Goal: Task Accomplishment & Management: Use online tool/utility

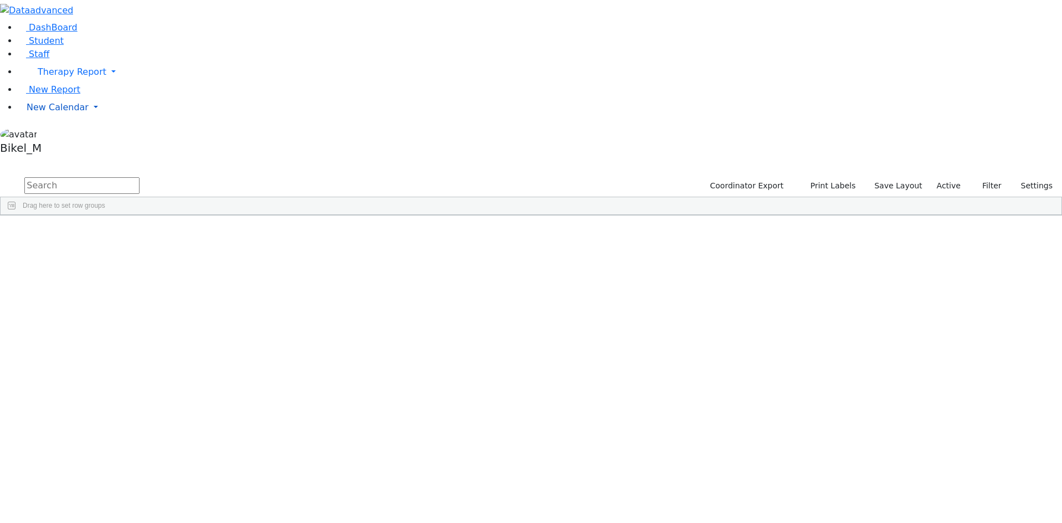
click at [87, 119] on link "New Calendar" at bounding box center [540, 107] width 1045 height 22
click at [70, 148] on link "Teacher Report" at bounding box center [58, 142] width 69 height 11
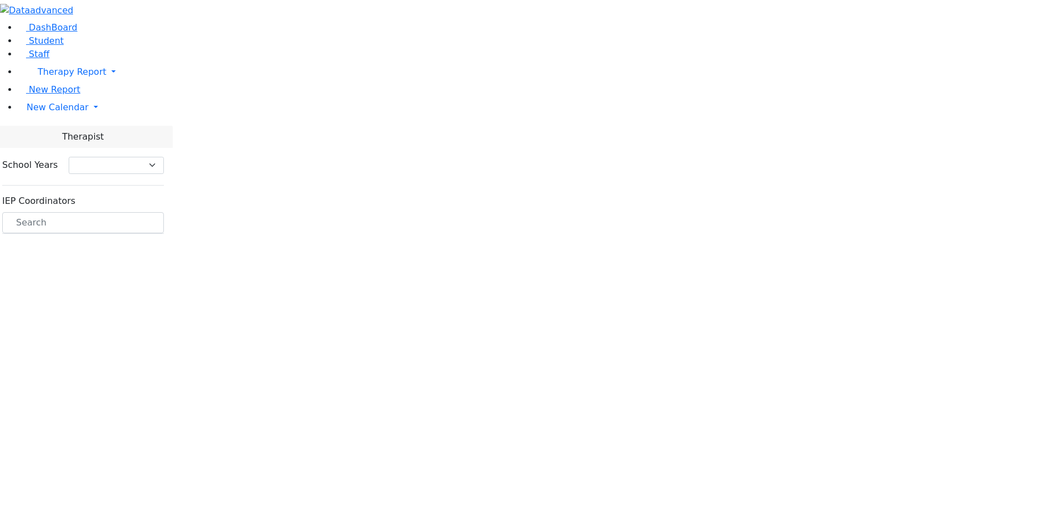
select select "212"
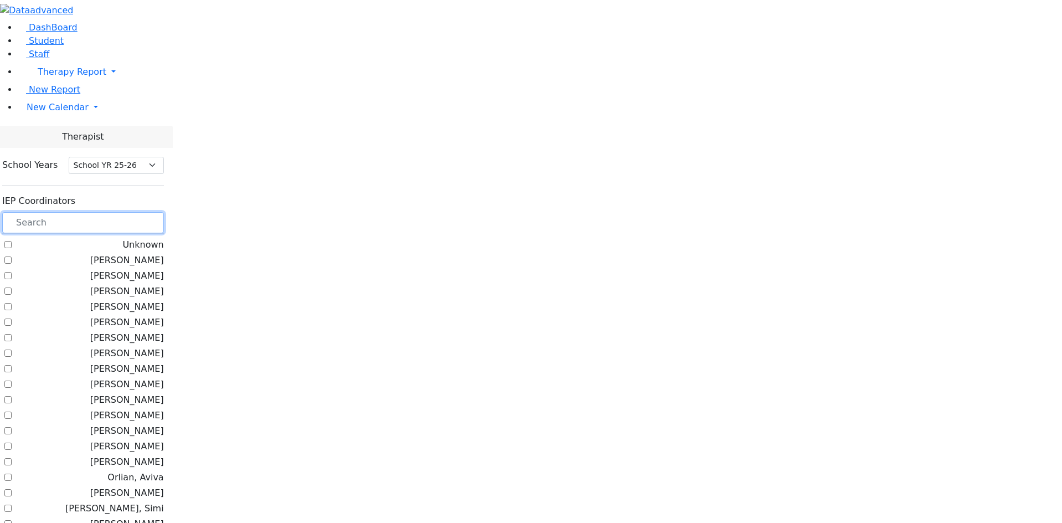
click at [148, 212] on input "text" at bounding box center [83, 222] width 162 height 21
click at [56, 112] on span "New Calendar" at bounding box center [58, 107] width 62 height 11
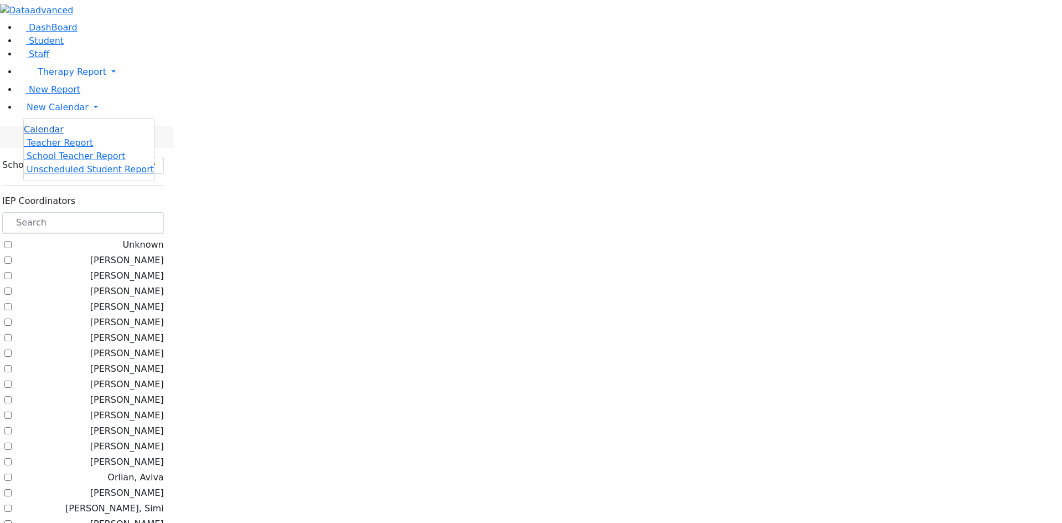
click at [56, 135] on span "Calendar" at bounding box center [44, 129] width 40 height 11
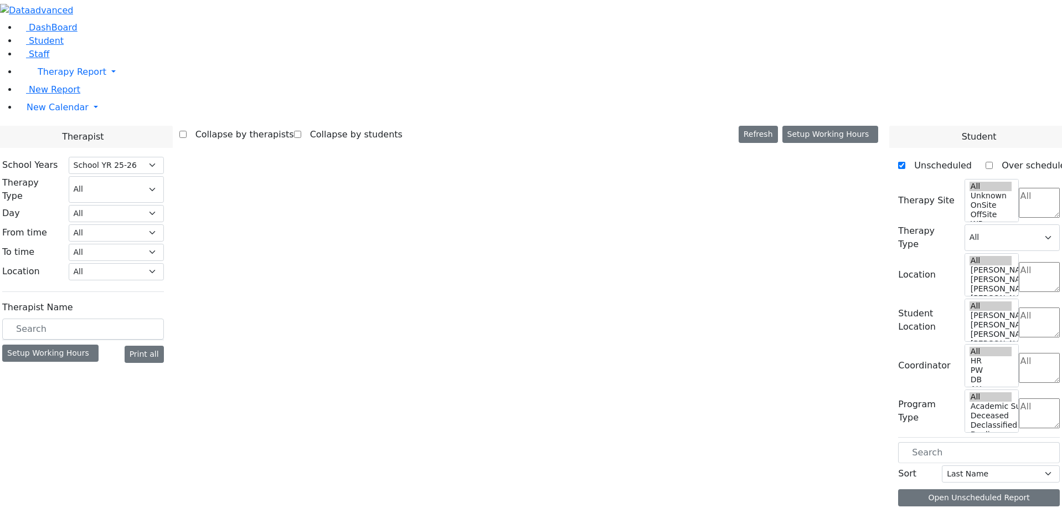
select select "212"
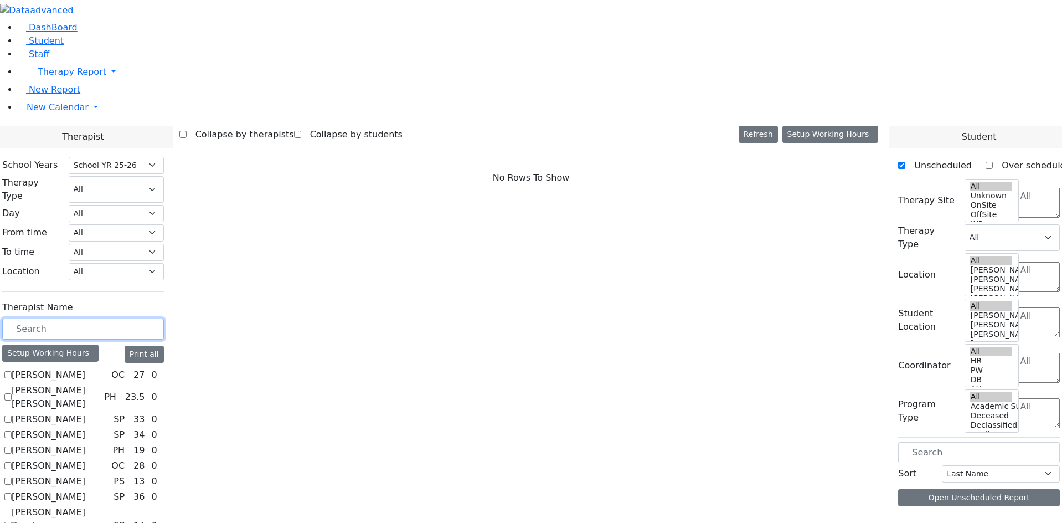
click at [164, 318] on input "text" at bounding box center [83, 328] width 162 height 21
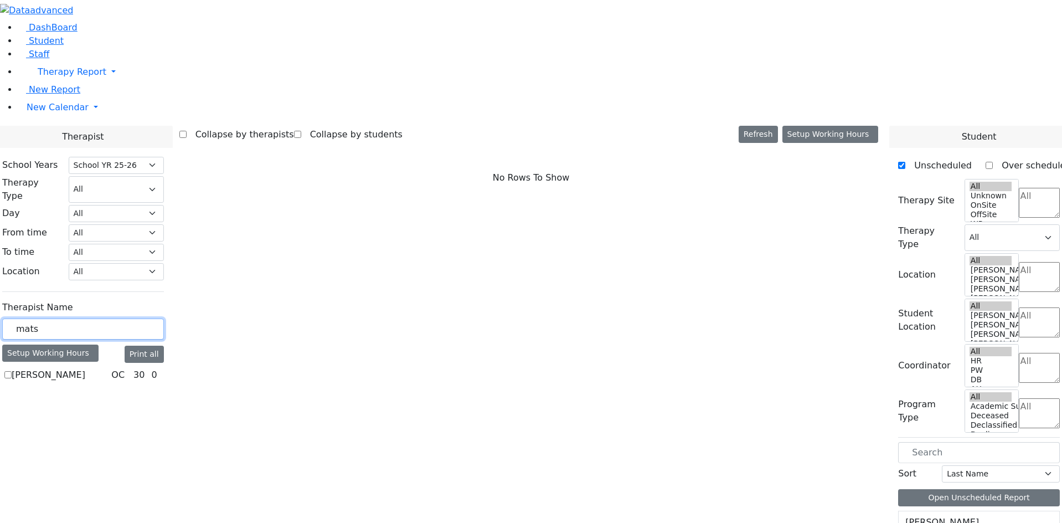
type input "mats"
click at [85, 368] on label "Matsri Miriam" at bounding box center [49, 374] width 74 height 13
click at [12, 371] on input "Matsri Miriam" at bounding box center [7, 374] width 7 height 7
checkbox input "true"
select select "1"
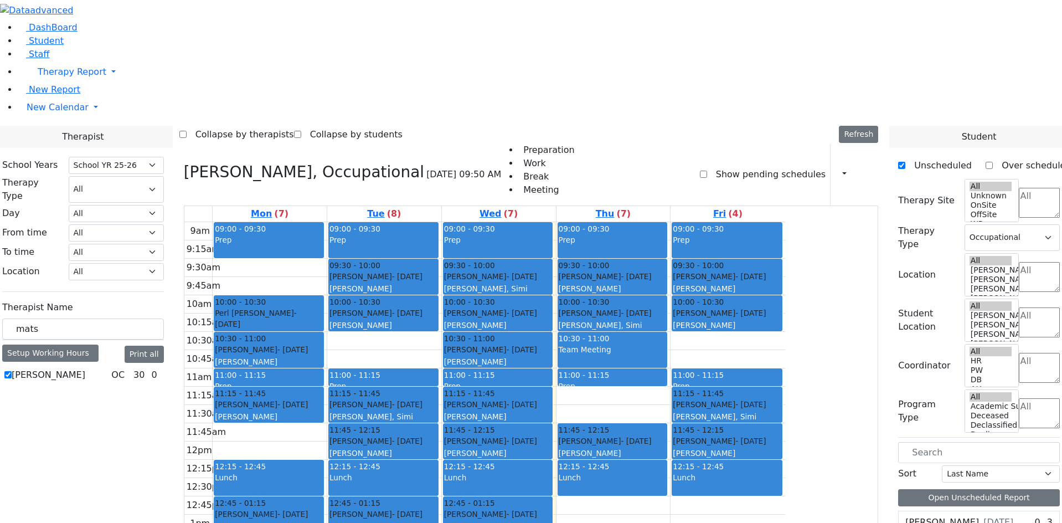
click at [308, 400] on span "- 12/08/2017" at bounding box center [292, 404] width 30 height 9
click at [323, 344] on div "Friesel Nechama - 05/04/2018 Peymer Bracha" at bounding box center [269, 356] width 108 height 24
click at [552, 320] on div "[PERSON_NAME]" at bounding box center [498, 325] width 108 height 11
click at [781, 271] on div "Glauber Shimon - 05/24/2017 Gordon Goldie" at bounding box center [727, 283] width 108 height 24
click at [781, 307] on div "Greenfield Yehuda - 04/05/2017" at bounding box center [727, 312] width 108 height 11
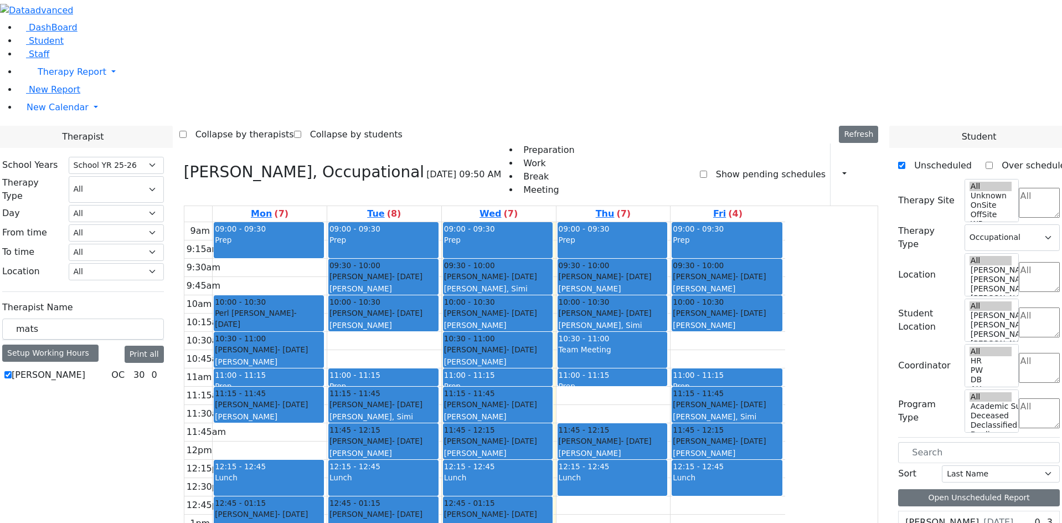
click at [667, 435] on div "Friesel Nechama - 05/04/2018" at bounding box center [613, 440] width 108 height 11
click at [552, 271] on div "Neustein Abraham - 10/11/2013" at bounding box center [498, 276] width 108 height 11
click at [552, 307] on div "Samet Diny - 11/28/2017 Peymer Bracha" at bounding box center [498, 319] width 108 height 24
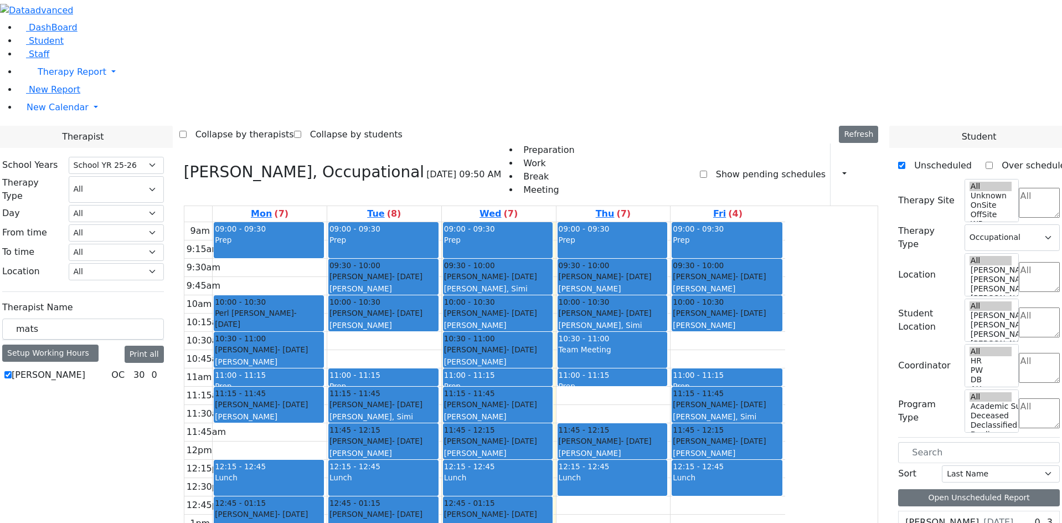
click at [439, 222] on div "09:00 - 09:30 Prep 09:30 - 10:00 Meisels Jacob - 06/11/2017 Golombeck Esther 10…" at bounding box center [383, 222] width 110 height 0
click at [438, 508] on div "Weiser Shloime - 08/21/2017 Golombeck Esther" at bounding box center [384, 520] width 108 height 24
drag, startPoint x: 187, startPoint y: 184, endPoint x: 120, endPoint y: 197, distance: 68.2
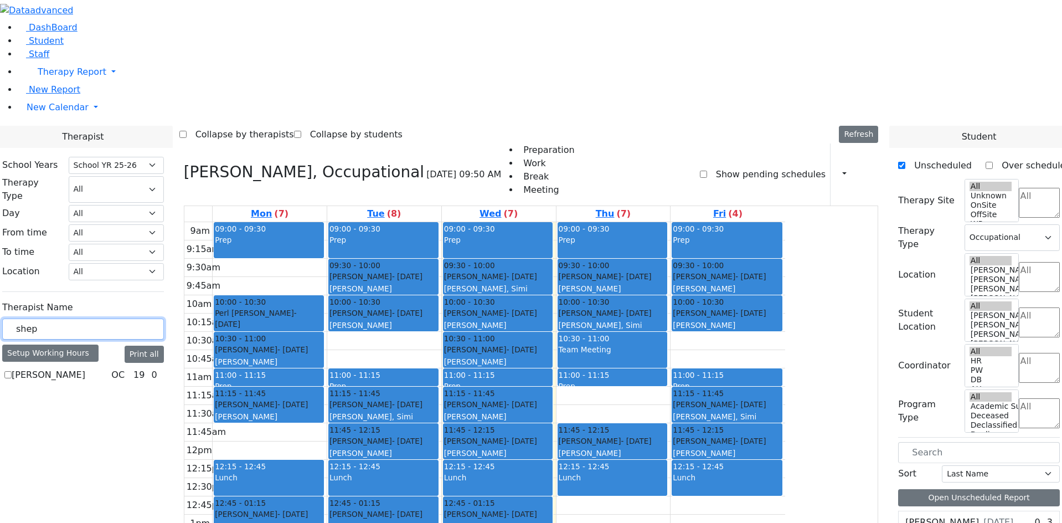
type input "shep"
click at [85, 368] on label "Sheps Rachel" at bounding box center [49, 374] width 74 height 13
click at [12, 371] on input "Sheps Rachel" at bounding box center [7, 374] width 7 height 7
checkbox input "true"
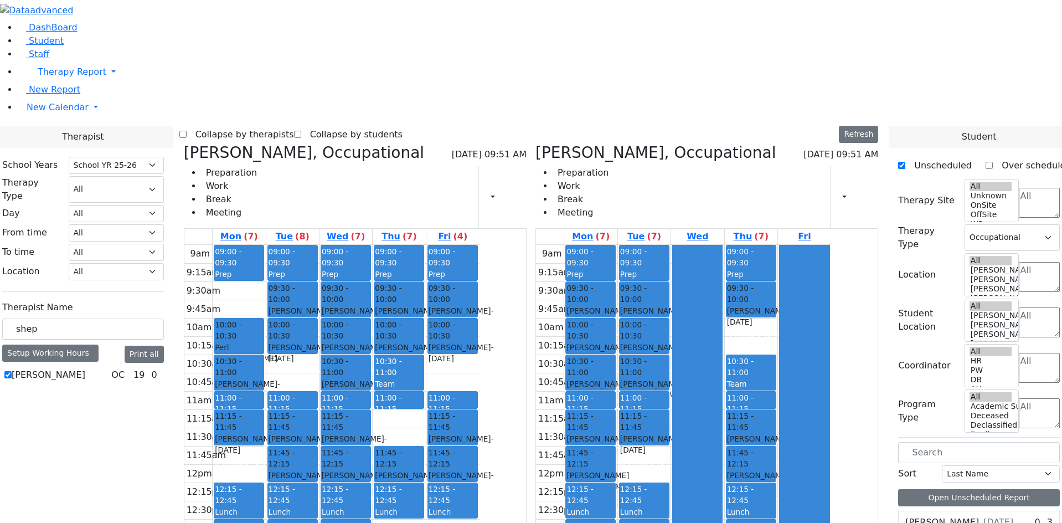
click at [184, 143] on icon at bounding box center [184, 152] width 0 height 18
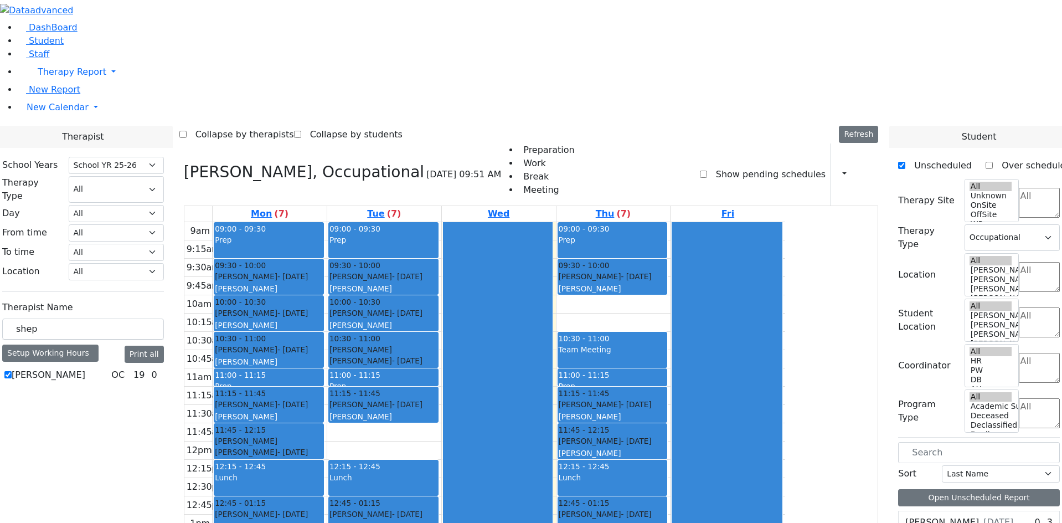
click at [323, 260] on div "09:30 - 10:00" at bounding box center [269, 265] width 108 height 11
click at [323, 271] on div "Diamant Avrum - 10/08/2017 Golombeck Esther" at bounding box center [269, 283] width 108 height 24
click at [323, 307] on div "Schwimmer Esty - 09/05/2017 Cohen, Sara C" at bounding box center [269, 319] width 108 height 24
click at [324, 368] on link "11:00 - 11:15 Prep" at bounding box center [269, 377] width 110 height 18
click at [323, 344] on div "Silber Esther - 03/11/2017 Peymer Bracha" at bounding box center [269, 356] width 108 height 24
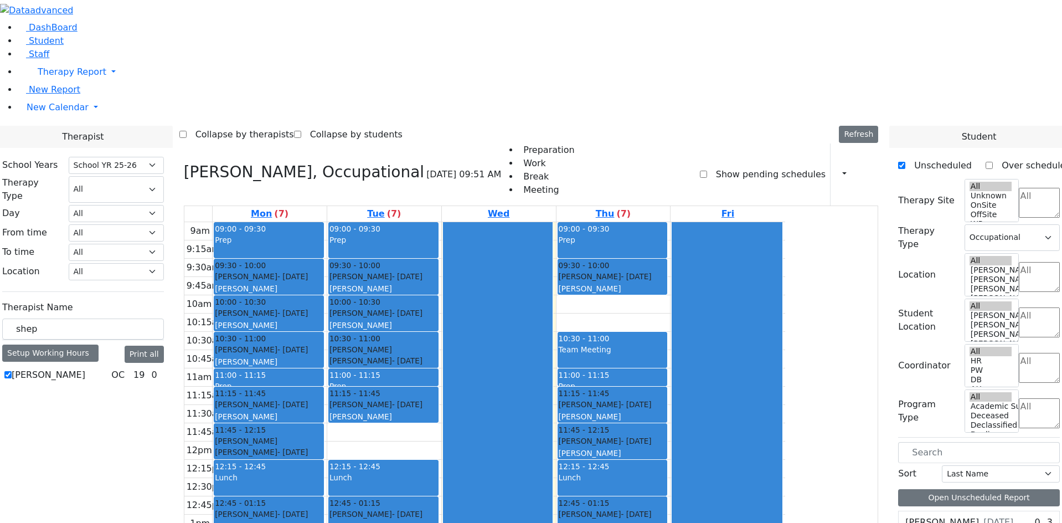
click at [323, 356] on div "[PERSON_NAME]" at bounding box center [269, 361] width 108 height 11
click at [323, 307] on div "Schwimmer Esty - 09/05/2017 Cohen, Sara C" at bounding box center [269, 319] width 108 height 24
click at [323, 344] on div "Silber Esther - 03/11/2017 Peymer Bracha" at bounding box center [269, 356] width 108 height 24
click at [323, 399] on div "Hoffman Rechy - 08/21/2017 Peymer Bracha" at bounding box center [269, 411] width 108 height 24
click at [323, 435] on div "Herzog Reitzy - 03/02/2017" at bounding box center [269, 446] width 108 height 23
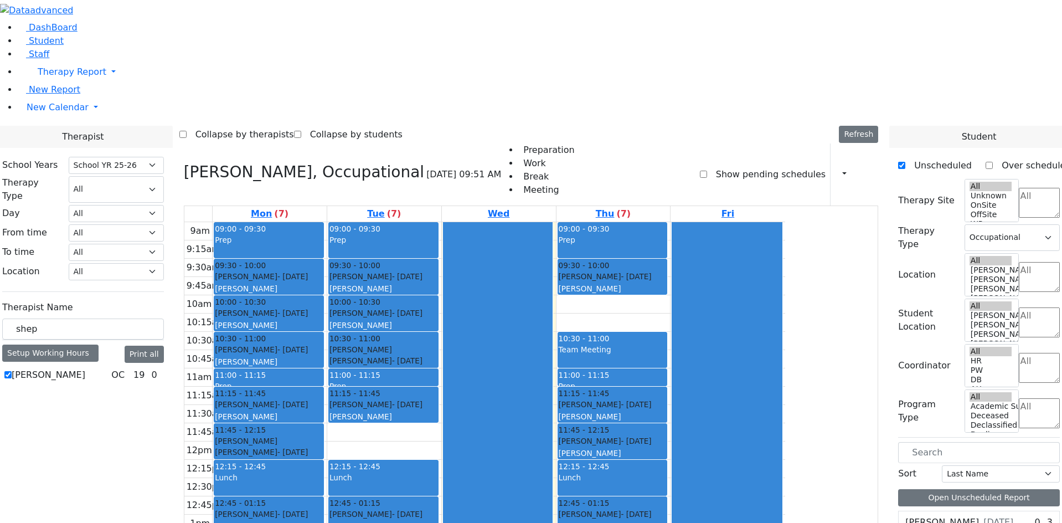
click at [323, 508] on div "Vanchozker Abe - 12/12/2017 Gordon Goldie" at bounding box center [269, 520] width 108 height 24
drag, startPoint x: 215, startPoint y: 197, endPoint x: 138, endPoint y: 197, distance: 77.0
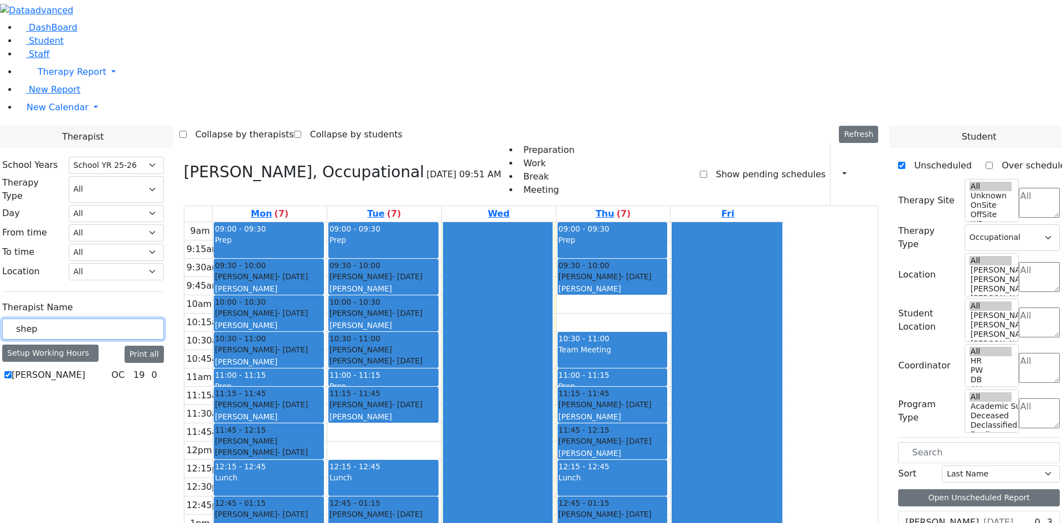
click at [138, 318] on div "shep" at bounding box center [83, 329] width 162 height 22
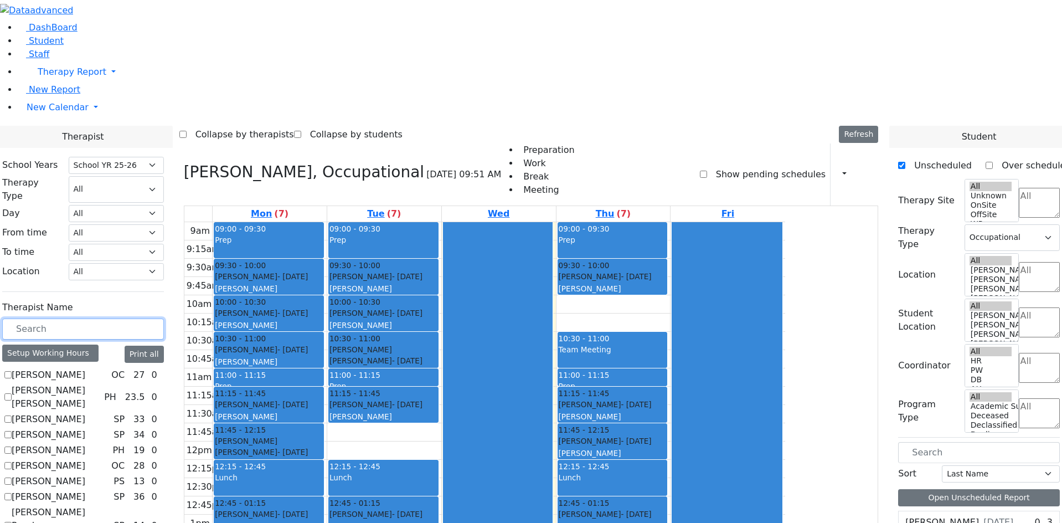
click at [438, 271] on div "Halberstam Bruche - 06/06/2017" at bounding box center [384, 276] width 108 height 11
click at [438, 307] on div "Hoffman Rechy - 08/21/2017" at bounding box center [384, 312] width 108 height 11
click at [438, 344] on div "Herzog Reitzy - 03/02/2017 Peymer Bracha" at bounding box center [384, 361] width 108 height 35
click at [438, 399] on div "Schwimmer Esty - 09/05/2017 Cohen, Sara C" at bounding box center [384, 411] width 108 height 24
click at [438, 508] on div "Dana Moshe - 02/14/2018 Gordon Goldie" at bounding box center [384, 520] width 108 height 24
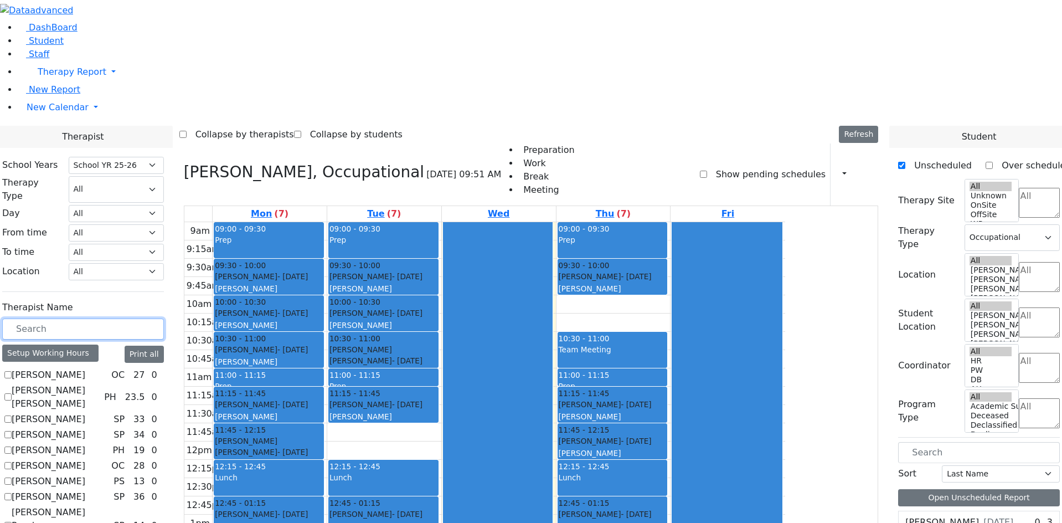
click at [438, 508] on div "Dana Moshe - 02/14/2018 Gordon Goldie" at bounding box center [384, 520] width 108 height 24
click at [553, 380] on div at bounding box center [498, 441] width 109 height 438
click at [521, 406] on div "9am 9:15am 9:30am 9:45am 10am 10:15am 10:30am 10:45am 11am 11:15am 11:30am 11:4…" at bounding box center [484, 441] width 601 height 439
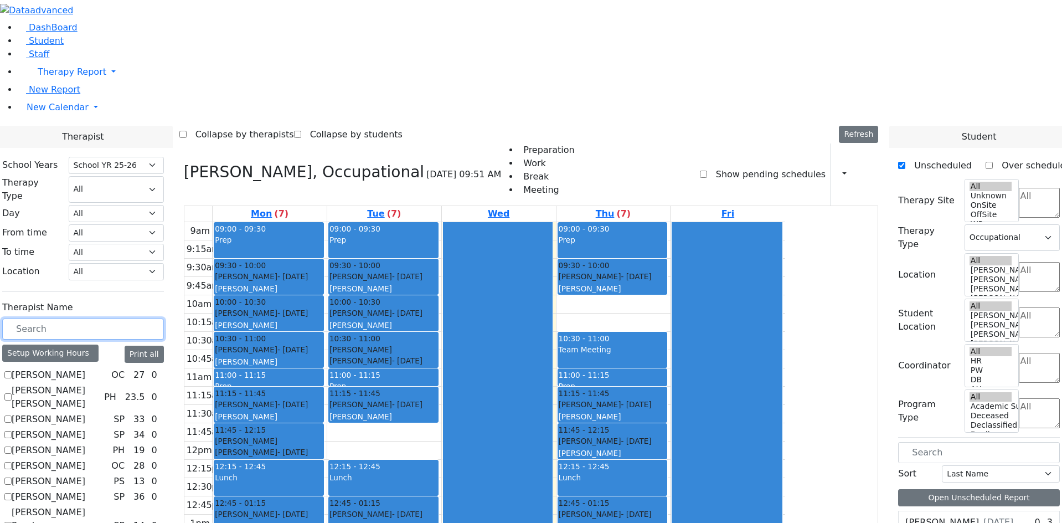
click at [164, 318] on input "text" at bounding box center [83, 328] width 162 height 21
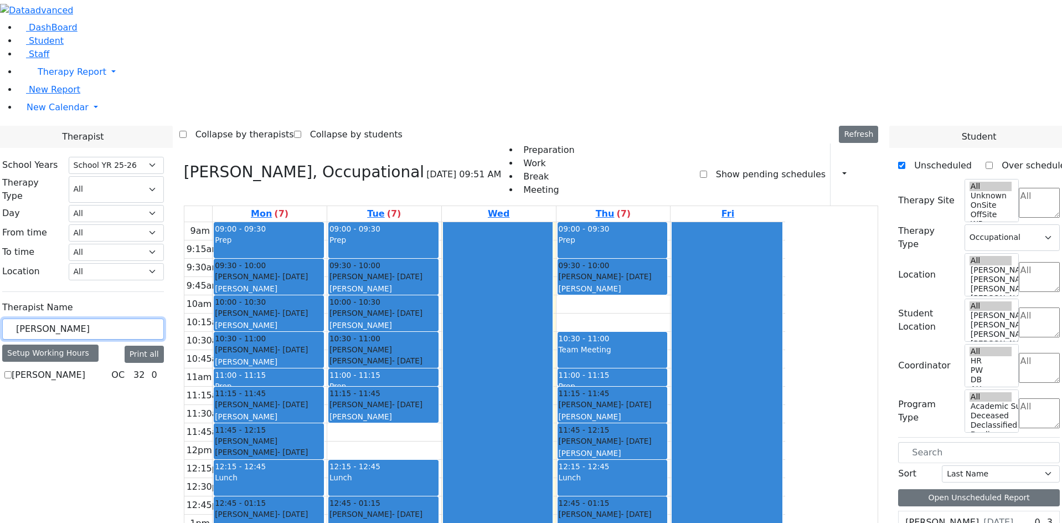
type input "darlen"
click at [138, 368] on div "Brown Darlene OC 32 0" at bounding box center [83, 374] width 162 height 13
click at [85, 368] on label "Brown Darlene" at bounding box center [49, 374] width 74 height 13
click at [12, 371] on input "Brown Darlene" at bounding box center [7, 374] width 7 height 7
checkbox input "true"
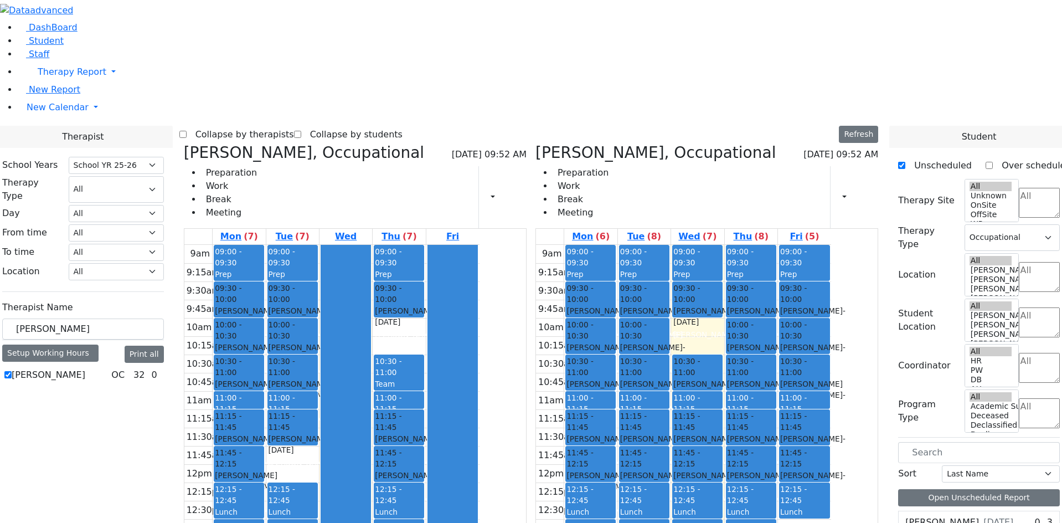
click at [829, 342] on div "Cik Yitzchok - 12/10/2018" at bounding box center [804, 353] width 49 height 23
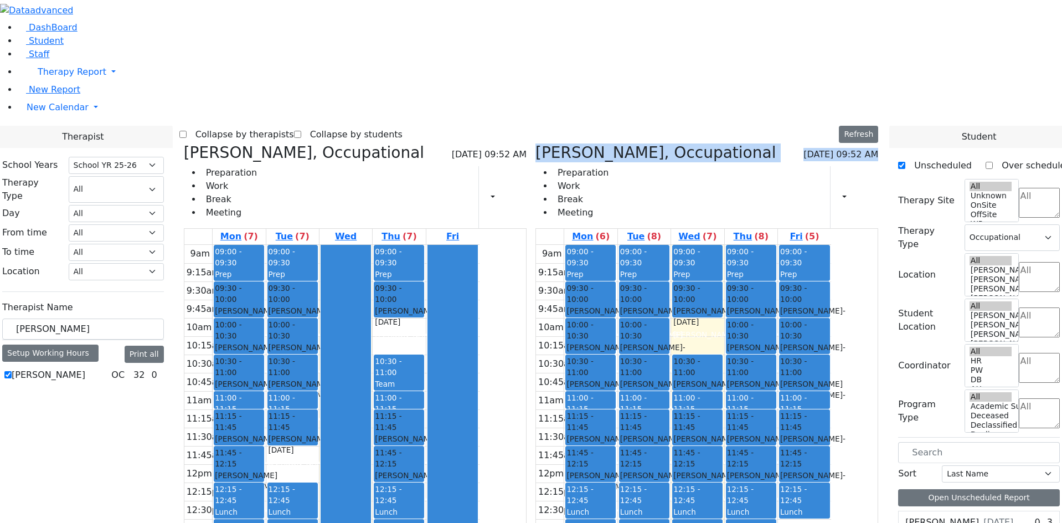
click at [599, 143] on div "Brown Darlene, Occupational 09/03/2025 09:52 AM Preparation Work Break Meeting …" at bounding box center [707, 185] width 343 height 85
click at [536, 143] on span at bounding box center [536, 152] width 0 height 18
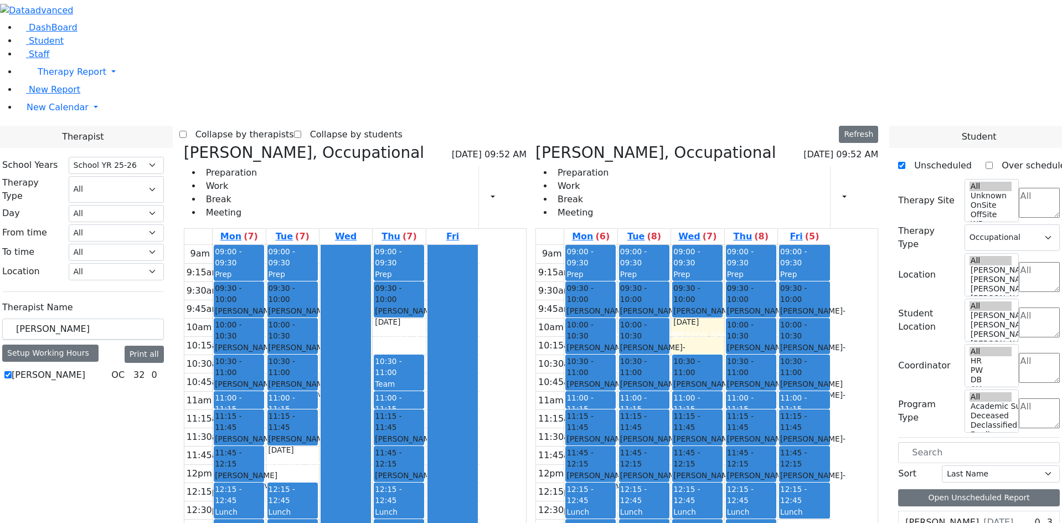
click at [536, 143] on icon at bounding box center [536, 152] width 0 height 18
select select
checkbox input "false"
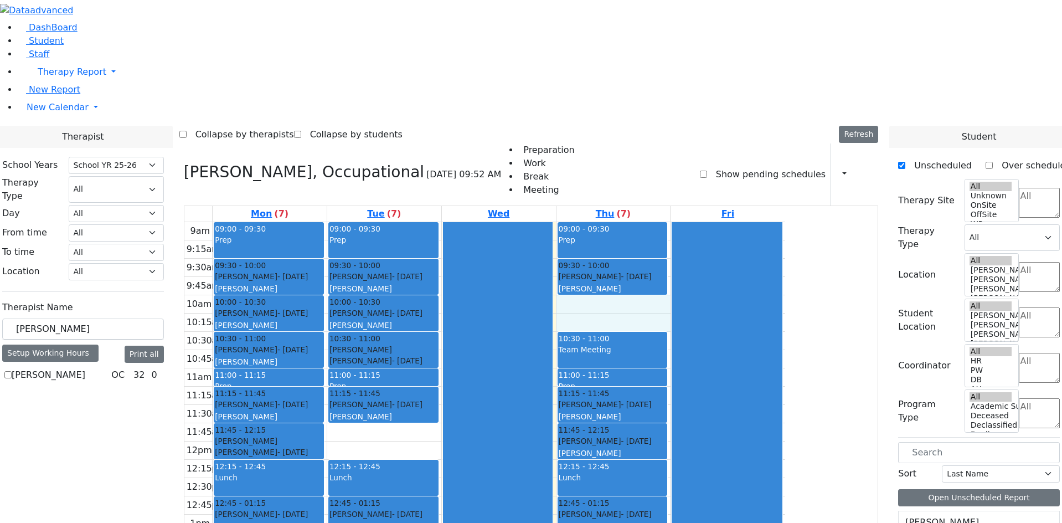
drag, startPoint x: 687, startPoint y: 166, endPoint x: 690, endPoint y: 160, distance: 6.9
click at [691, 222] on div "9am 9:15am 9:30am 9:45am 10am 10:15am 10:30am 10:45am 11am 11:15am 11:30am 11:4…" at bounding box center [484, 441] width 601 height 439
drag, startPoint x: 692, startPoint y: 158, endPoint x: 694, endPoint y: 167, distance: 9.7
click at [184, 163] on icon at bounding box center [184, 172] width 0 height 18
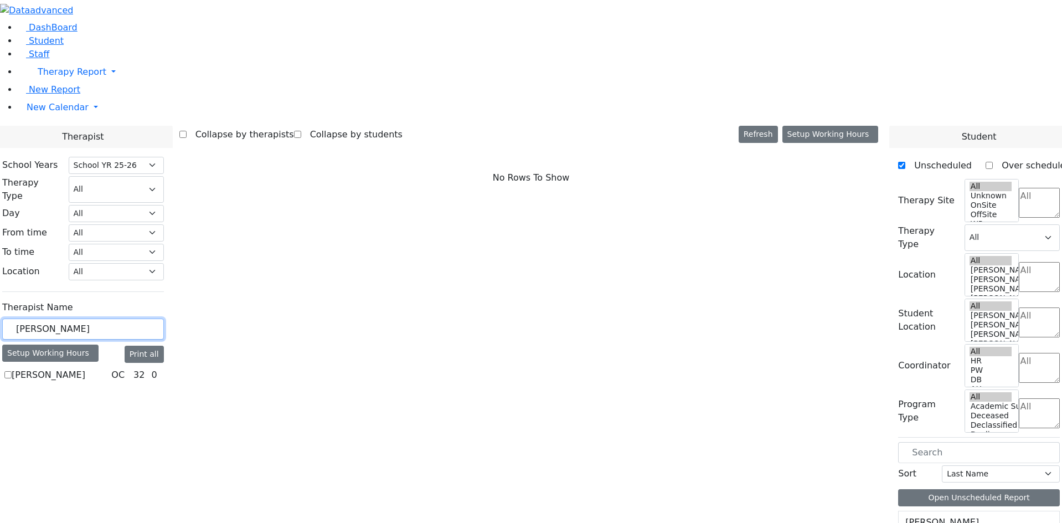
drag, startPoint x: 214, startPoint y: 192, endPoint x: 138, endPoint y: 196, distance: 76.0
click at [138, 318] on div "darlen" at bounding box center [83, 329] width 162 height 22
type input "zent"
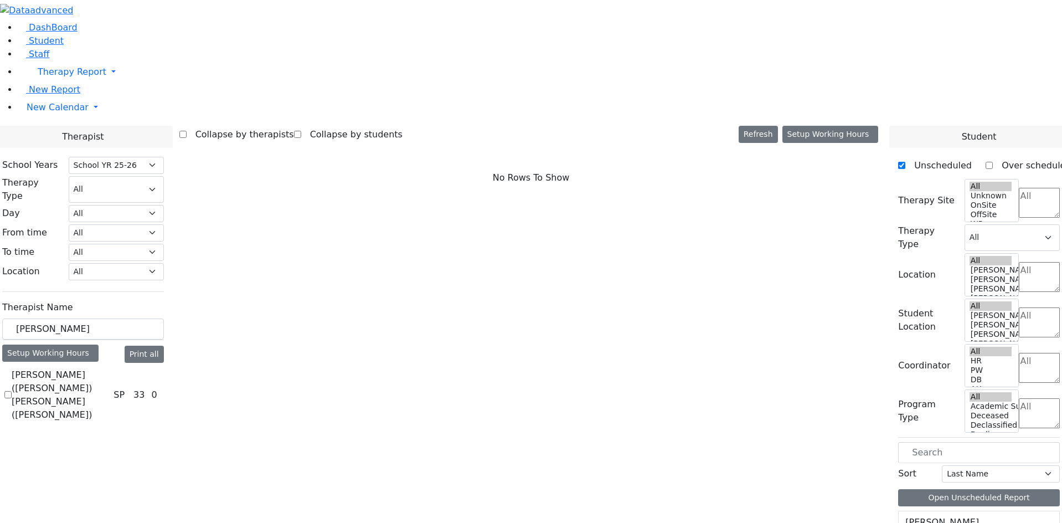
click at [109, 368] on label "[PERSON_NAME] ([PERSON_NAME]) [PERSON_NAME] ([PERSON_NAME])" at bounding box center [60, 394] width 97 height 53
click at [12, 391] on input "[PERSON_NAME] ([PERSON_NAME]) [PERSON_NAME] ([PERSON_NAME])" at bounding box center [7, 394] width 7 height 7
checkbox input "true"
select select "3"
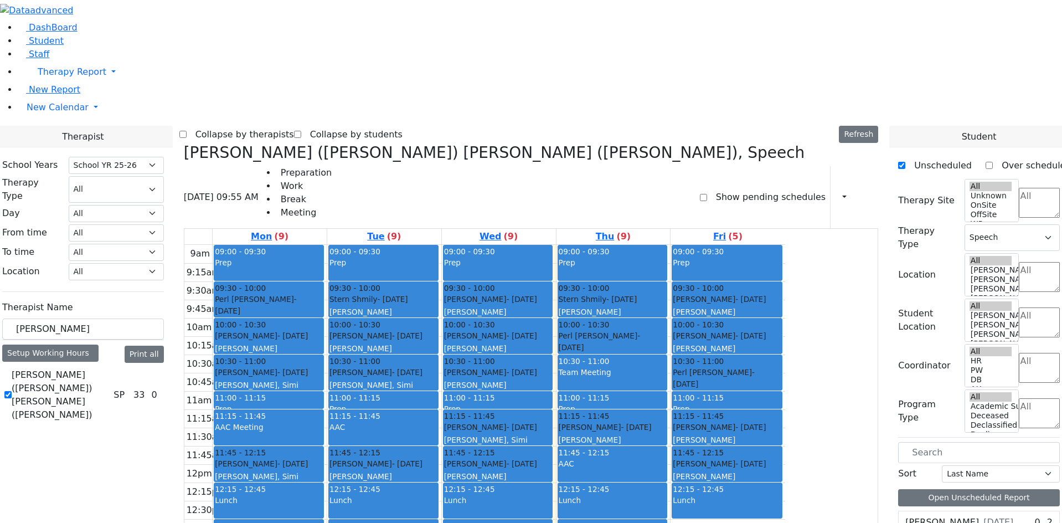
click at [323, 458] on div "Fekete Simcha - 01/06/2017 Neuman, Simi" at bounding box center [269, 470] width 108 height 24
click at [323, 367] on div "Kolakowski Moses - 04/29/2018 Neuman, Simi" at bounding box center [269, 379] width 108 height 24
click at [785, 371] on div "9am 9:15am 9:30am 9:45am 10am 10:15am 10:30am 10:45am 11am 11:15am 11:30am 11:4…" at bounding box center [484, 464] width 601 height 439
drag, startPoint x: 172, startPoint y: 190, endPoint x: 102, endPoint y: 189, distance: 69.2
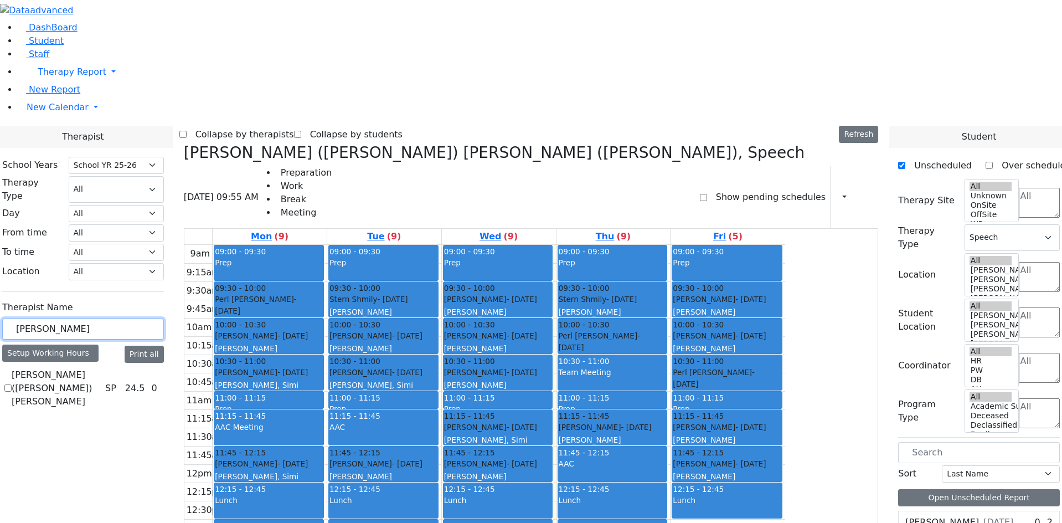
type input "koller"
click at [101, 368] on label "Kerner (Koller) Elisheva" at bounding box center [56, 388] width 89 height 40
click at [12, 384] on input "Kerner (Koller) Elisheva" at bounding box center [7, 387] width 7 height 7
checkbox input "true"
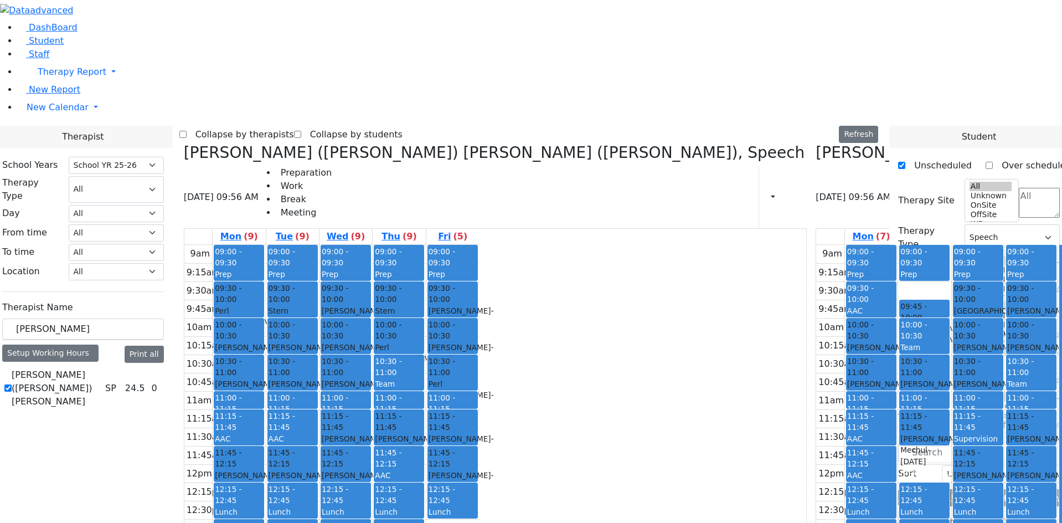
click at [184, 143] on icon at bounding box center [184, 152] width 0 height 18
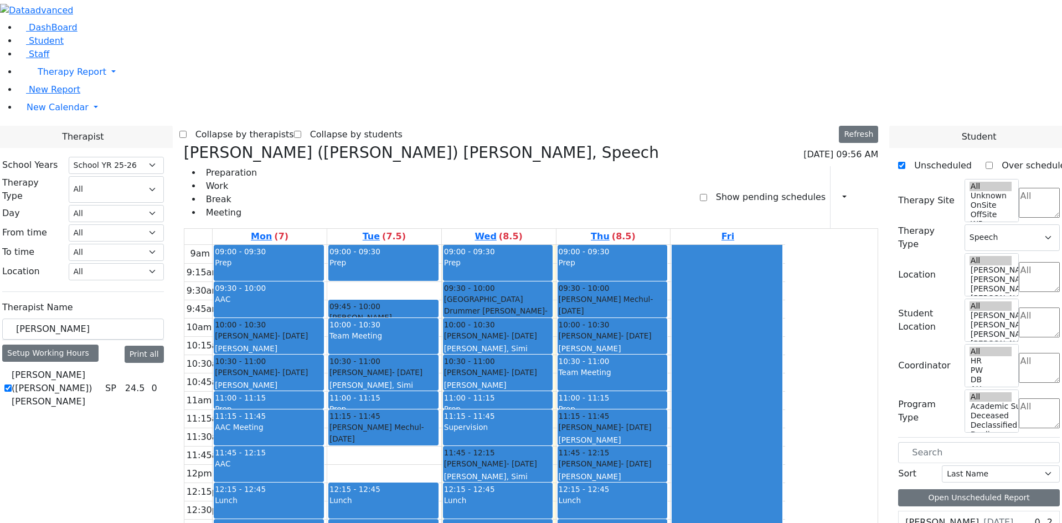
click at [552, 330] on div "Neustein Abraham - 10/11/2013 Neuman, Simi" at bounding box center [498, 342] width 108 height 24
click at [552, 367] on div "Kahan Shloime - 03/07/2017" at bounding box center [498, 372] width 108 height 11
click at [497, 245] on div "9am 9:15am 9:30am 9:45am 10am 10:15am 10:30am 10:45am 11am 11:15am 11:30am 11:4…" at bounding box center [484, 464] width 601 height 439
click at [438, 312] on div "Faivelson Shmuel Eliyahu Avigdor - 05/22/2018" at bounding box center [384, 323] width 108 height 23
click at [500, 245] on div "9am 9:15am 9:30am 9:45am 10am 10:15am 10:30am 10:45am 11am 11:15am 11:30am 11:4…" at bounding box center [484, 464] width 601 height 439
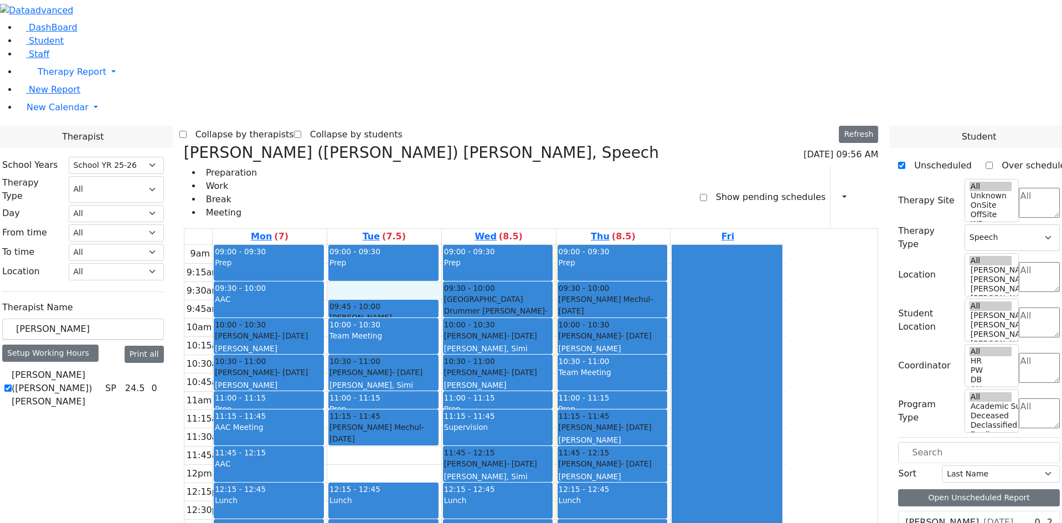
click at [438, 257] on div "Prep" at bounding box center [384, 268] width 108 height 23
click at [523, 230] on label "(8.5)" at bounding box center [511, 236] width 24 height 13
click at [638, 229] on link "Thu (8.5)" at bounding box center [613, 237] width 49 height 16
drag, startPoint x: 793, startPoint y: 99, endPoint x: 859, endPoint y: 375, distance: 284.1
click at [781, 299] on div at bounding box center [726, 464] width 109 height 438
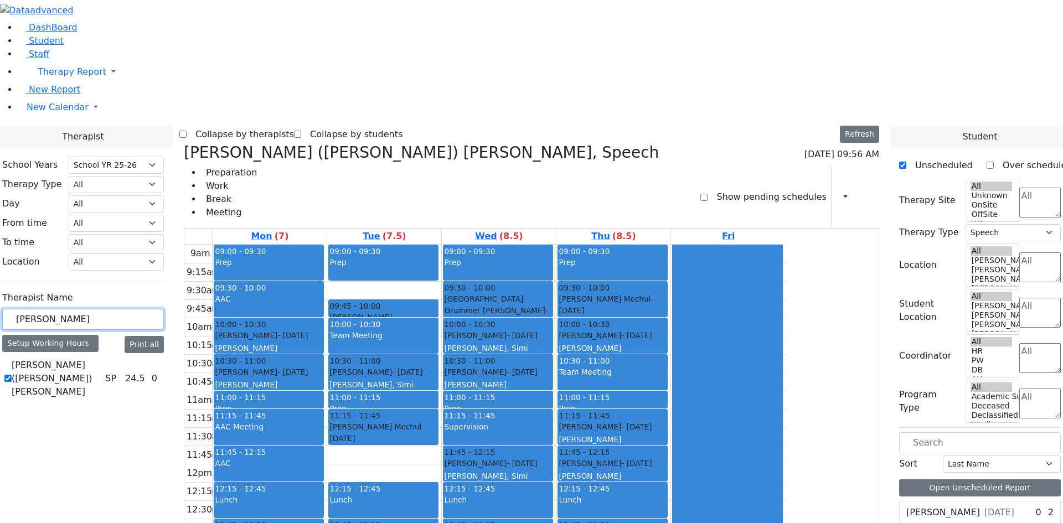
drag, startPoint x: 175, startPoint y: 198, endPoint x: 128, endPoint y: 196, distance: 47.2
click at [128, 196] on div "School Years Select School YR Summer YR 25 School YR 25-26 Summer YR 25 School …" at bounding box center [82, 279] width 179 height 262
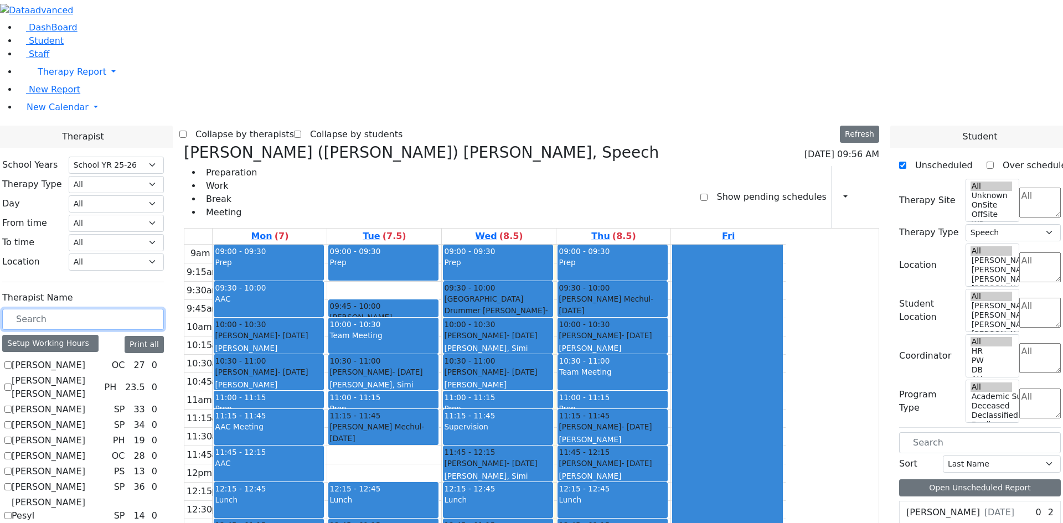
type input "s"
drag, startPoint x: 172, startPoint y: 201, endPoint x: 128, endPoint y: 199, distance: 44.4
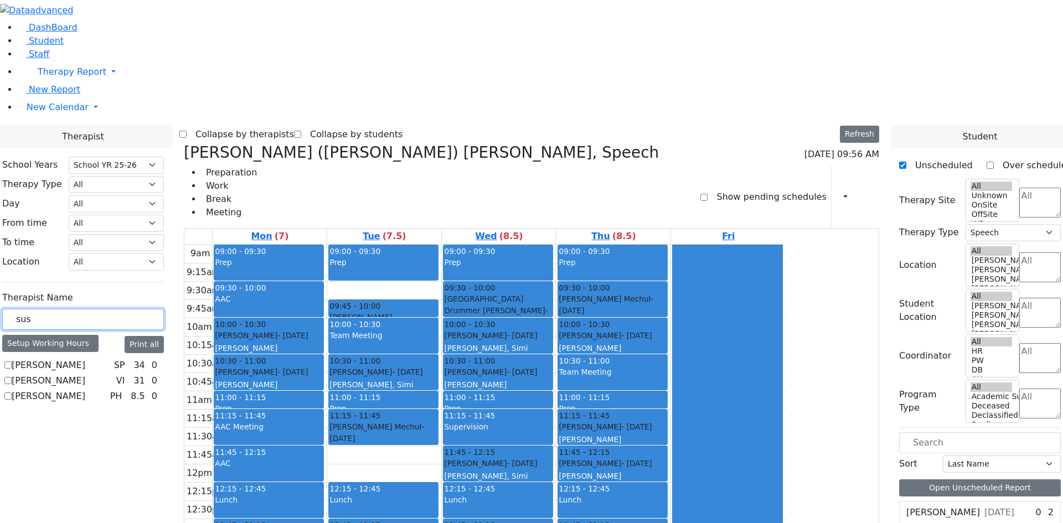
type input "sus"
click at [85, 390] on label "Zucker Sushie" at bounding box center [49, 396] width 74 height 13
click at [12, 393] on input "Zucker Sushie" at bounding box center [7, 396] width 7 height 7
checkbox input "true"
select select "2"
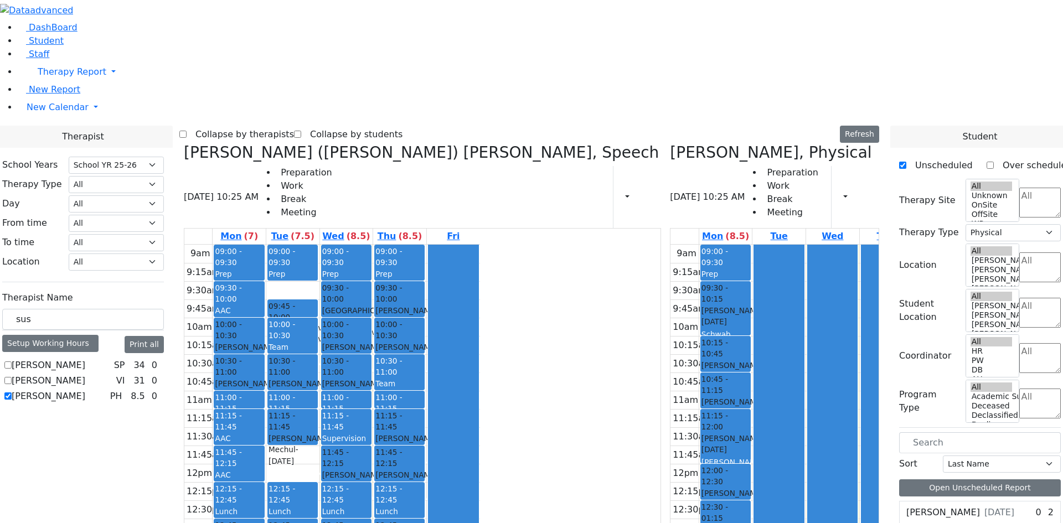
click at [85, 390] on label "Zucker Sushie" at bounding box center [49, 396] width 74 height 13
click at [12, 393] on input "Zucker Sushie" at bounding box center [7, 396] width 7 height 7
checkbox input "false"
select select
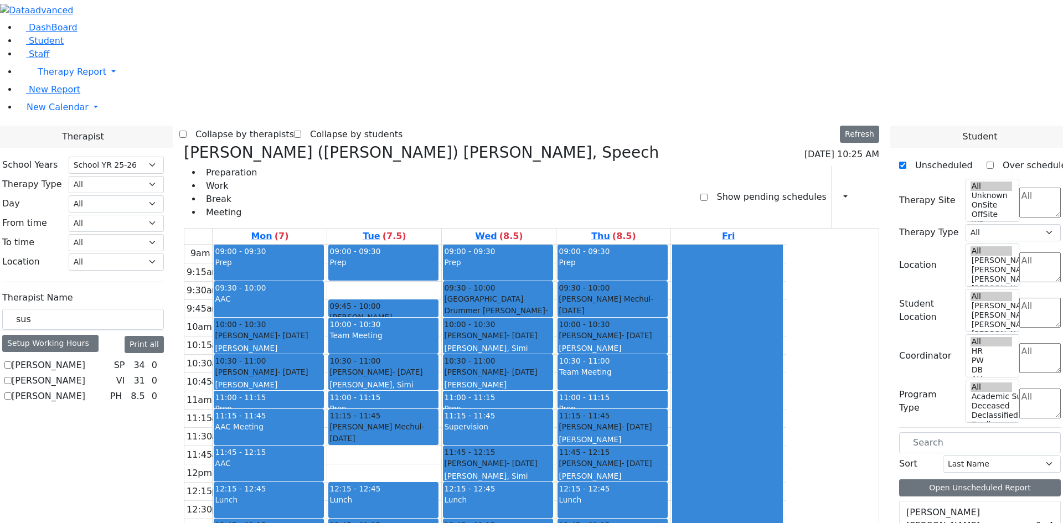
click at [85, 374] on label "Bleier Susan" at bounding box center [49, 380] width 74 height 13
click at [12, 377] on input "Bleier Susan" at bounding box center [7, 380] width 7 height 7
checkbox input "true"
select select "4"
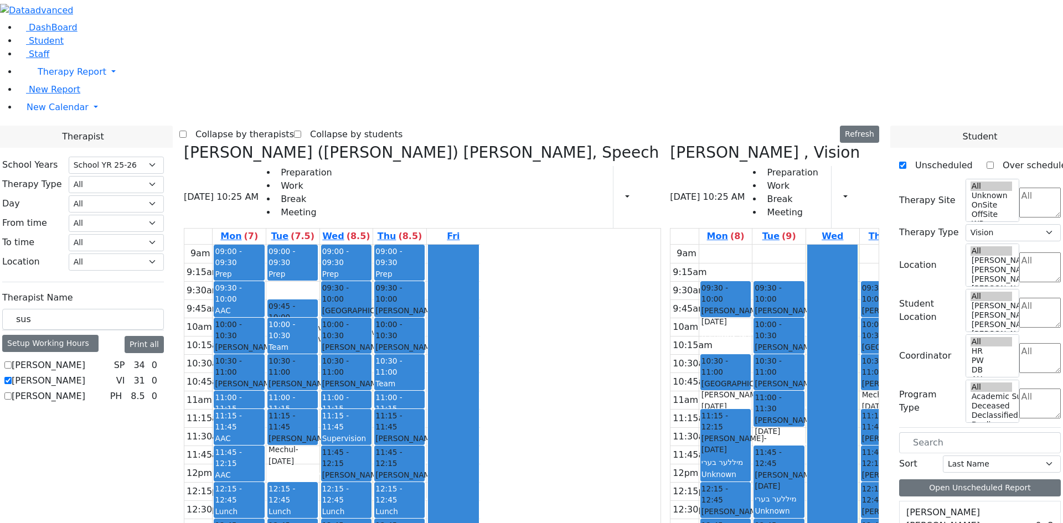
click at [298, 143] on h3 "Kerner (Koller) Elisheva, Speech" at bounding box center [421, 152] width 475 height 19
click at [184, 143] on icon at bounding box center [184, 152] width 0 height 18
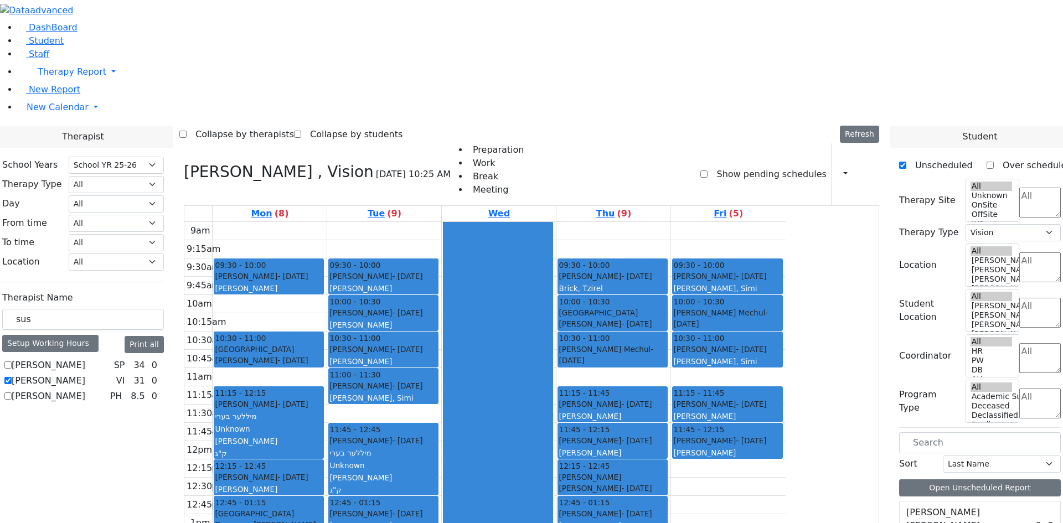
click at [438, 307] on div "Horowitz Miriam - 12/15/2017" at bounding box center [384, 312] width 108 height 11
click at [438, 332] on div "10:30 - 11:00 Muller Sarah - 03/18/2020 Bleier, Susan" at bounding box center [383, 349] width 109 height 35
click at [438, 344] on div "Muller Sarah - 03/18/2020" at bounding box center [384, 349] width 108 height 11
click at [438, 380] on div "Markowitz Mendel - 05/27/2017 Neuman, Simi" at bounding box center [384, 392] width 108 height 24
click at [518, 403] on div "9am 9:15am 9:30am 9:45am 10am 10:15am 10:30am 10:45am 11am 11:15am 11:30am 11:4…" at bounding box center [484, 441] width 601 height 439
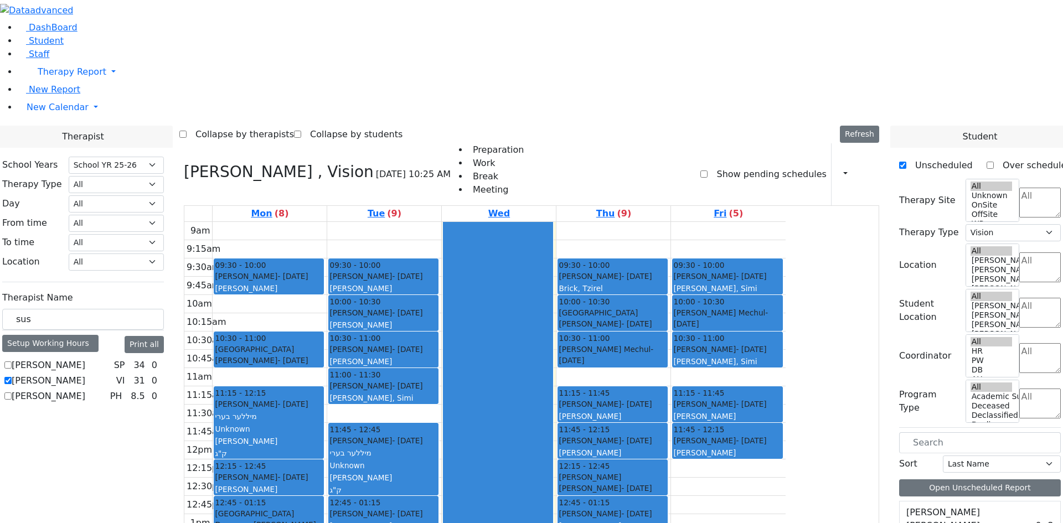
click at [513, 388] on div "9am 9:15am 9:30am 9:45am 10am 10:15am 10:30am 10:45am 11am 11:15am 11:30am 11:4…" at bounding box center [484, 441] width 601 height 439
click at [438, 344] on div "Muller Sarah - 03/18/2020 Bleier, Susan" at bounding box center [384, 356] width 108 height 24
click at [423, 308] on span "- 12/15/2017" at bounding box center [407, 312] width 30 height 9
click at [382, 222] on div "9am 9:15am 9:30am 9:45am 10am 10:15am 10:30am 10:45am 11am 11:15am 11:30am 11:4…" at bounding box center [484, 441] width 601 height 439
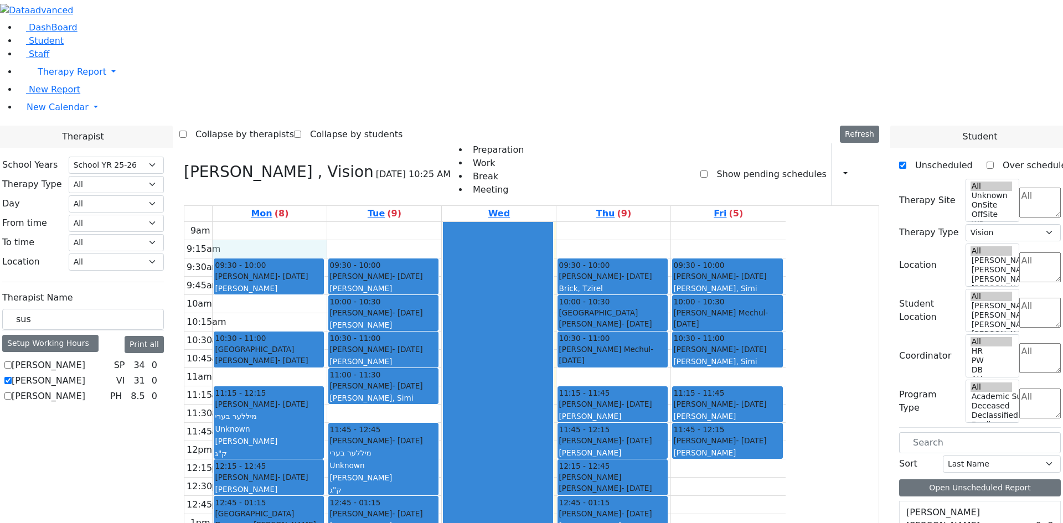
click at [444, 222] on div "9am 9:15am 9:30am 9:45am 10am 10:15am 10:30am 10:45am 11am 11:15am 11:30am 11:4…" at bounding box center [484, 441] width 601 height 439
click at [553, 222] on div at bounding box center [498, 441] width 109 height 438
click at [692, 222] on div "9am 9:15am 9:30am 9:45am 10am 10:15am 10:30am 10:45am 11am 11:15am 11:30am 11:4…" at bounding box center [484, 441] width 601 height 439
click at [708, 222] on div "9am 9:15am 9:30am 9:45am 10am 10:15am 10:30am 10:45am 11am 11:15am 11:30am 11:4…" at bounding box center [484, 441] width 601 height 439
click at [786, 222] on div "9am 9:15am 9:30am 9:45am 10am 10:15am 10:30am 10:45am 11am 11:15am 11:30am 11:4…" at bounding box center [484, 441] width 601 height 439
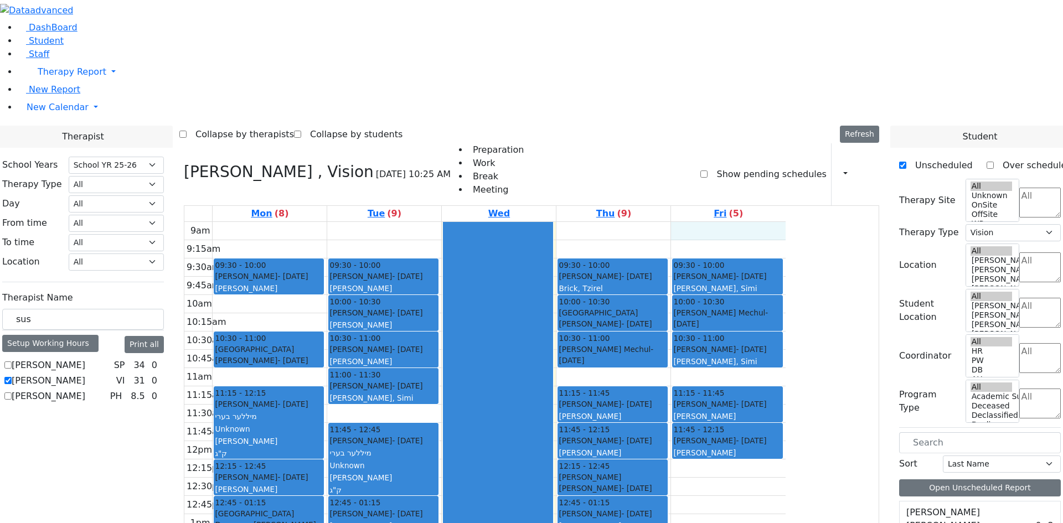
click at [786, 222] on div "9am 9:15am 9:30am 9:45am 10am 10:15am 10:30am 10:45am 11am 11:15am 11:30am 11:4…" at bounding box center [484, 441] width 601 height 439
